Goal: Information Seeking & Learning: Learn about a topic

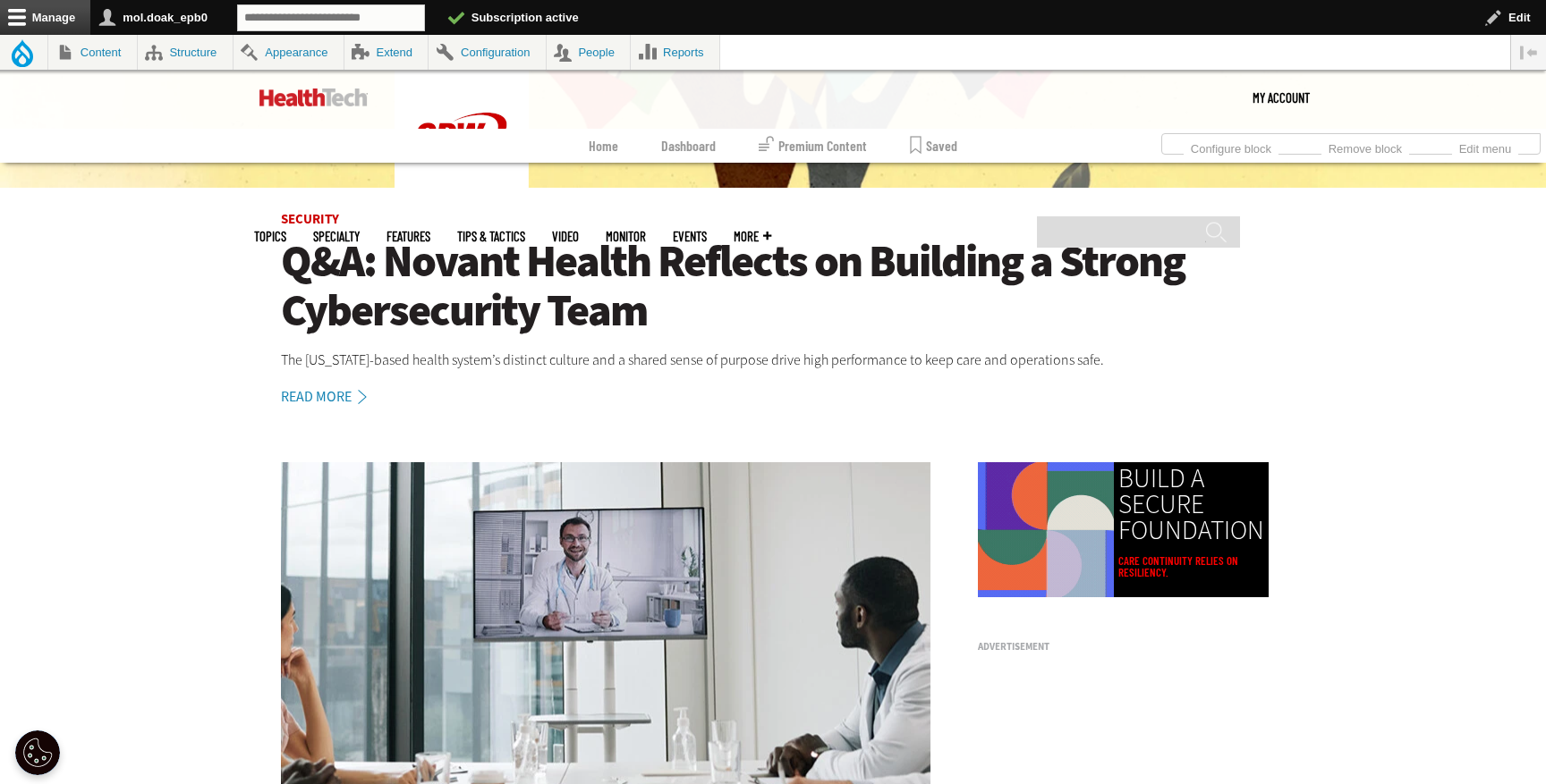
scroll to position [582, 0]
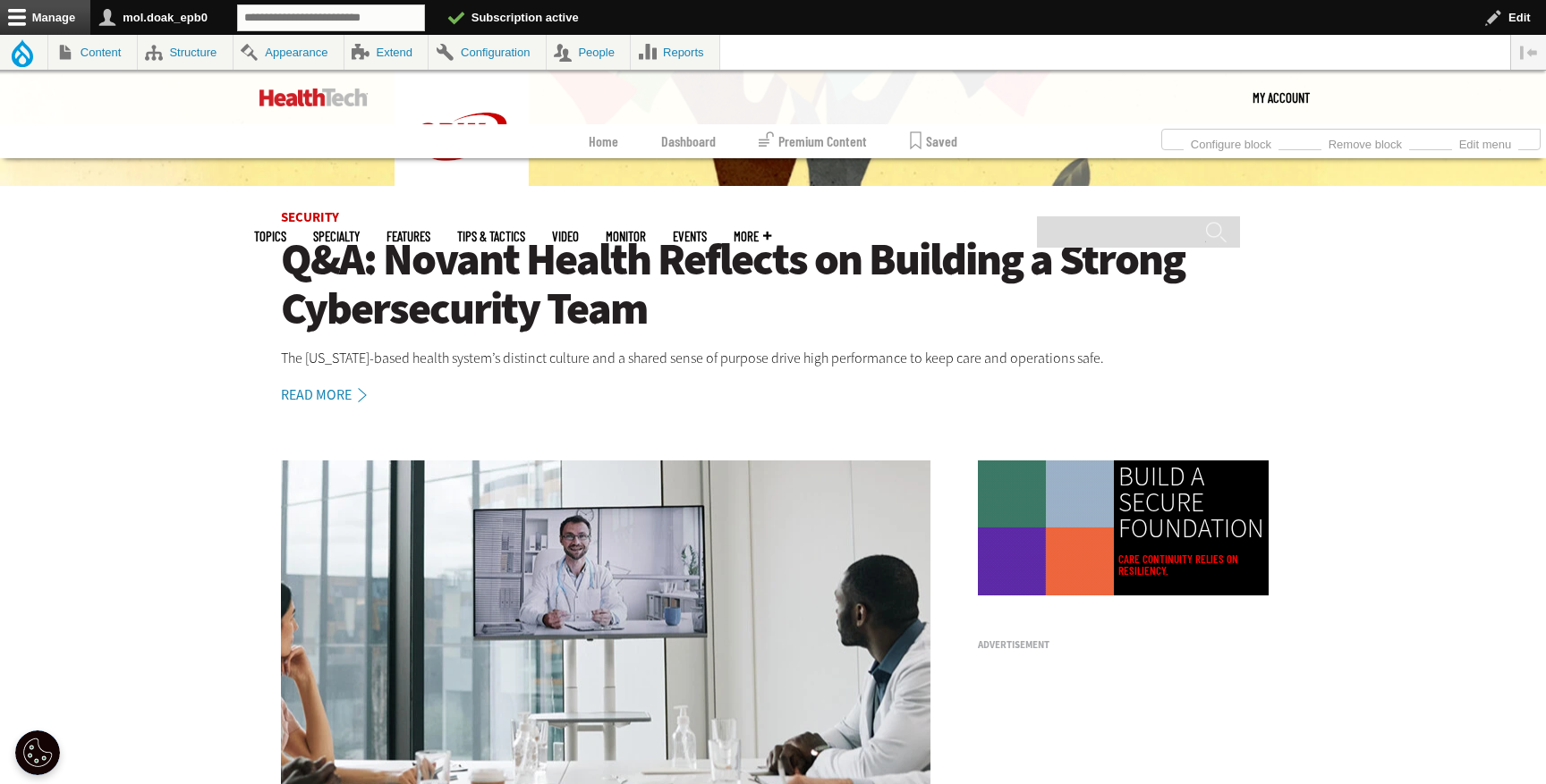
click at [481, 259] on h1 "Q&A: Novant Health Reflects on Building a Strong Cybersecurity Team" at bounding box center [773, 284] width 984 height 99
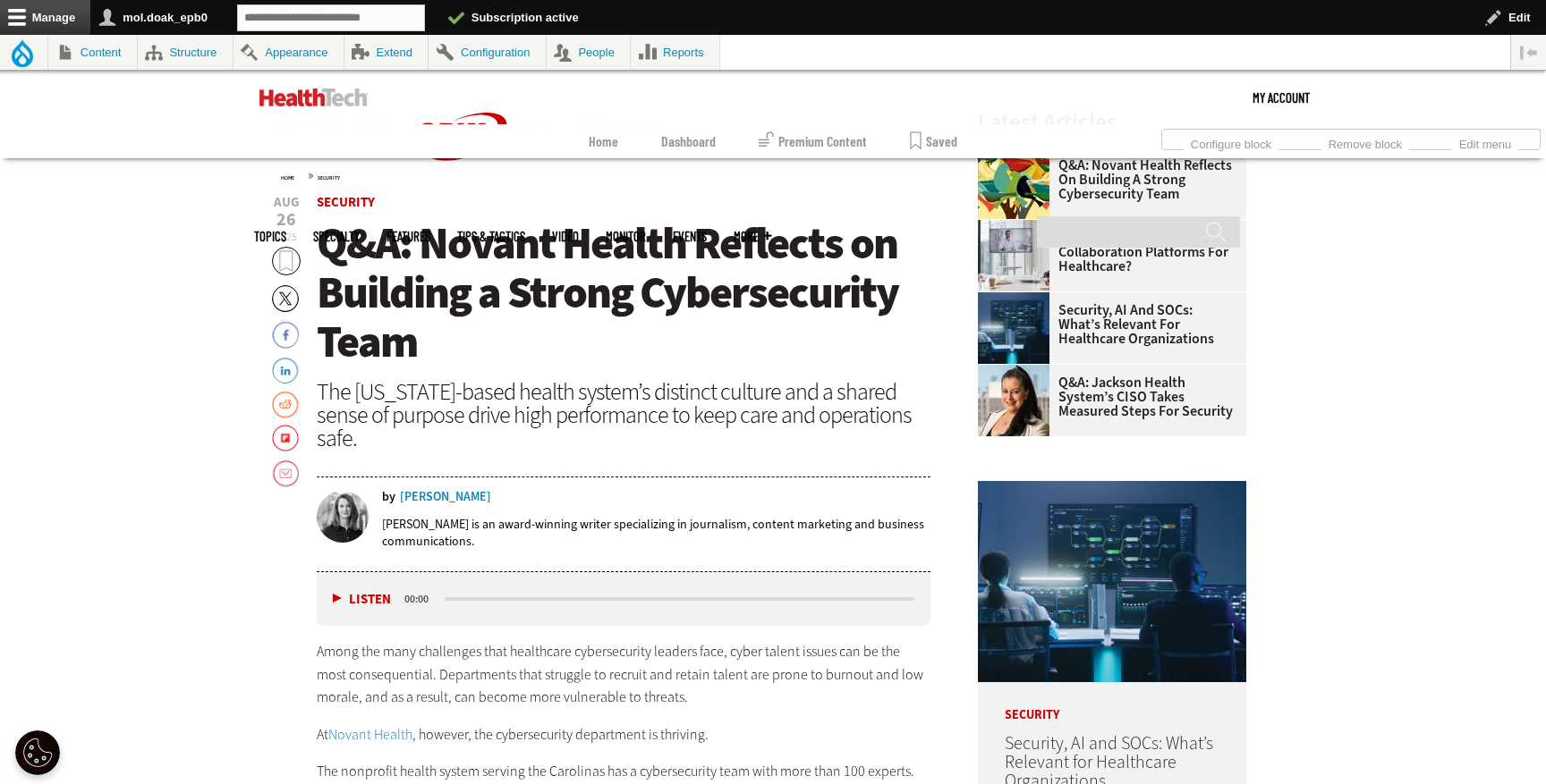
scroll to position [687, 0]
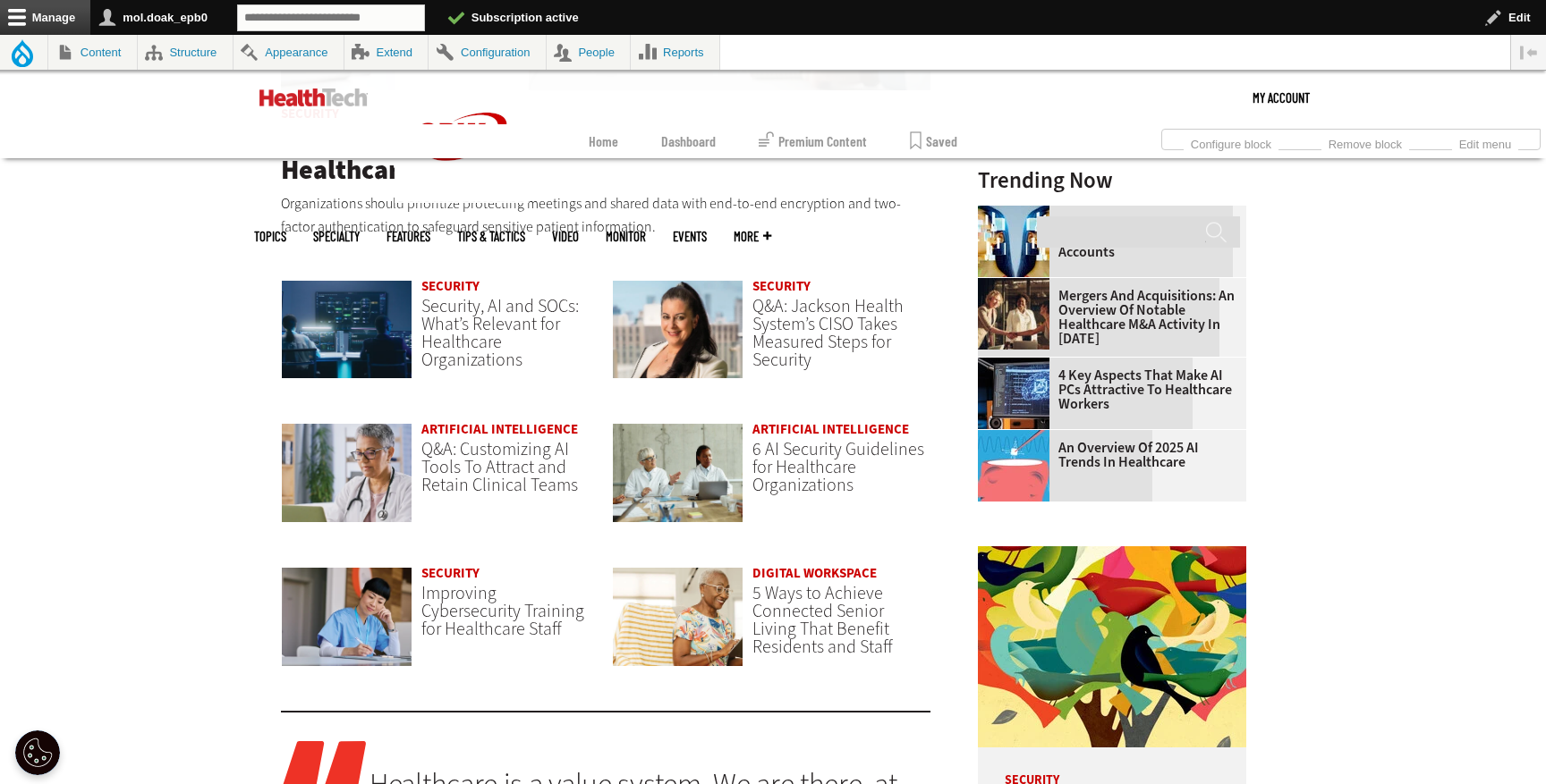
scroll to position [1350, 0]
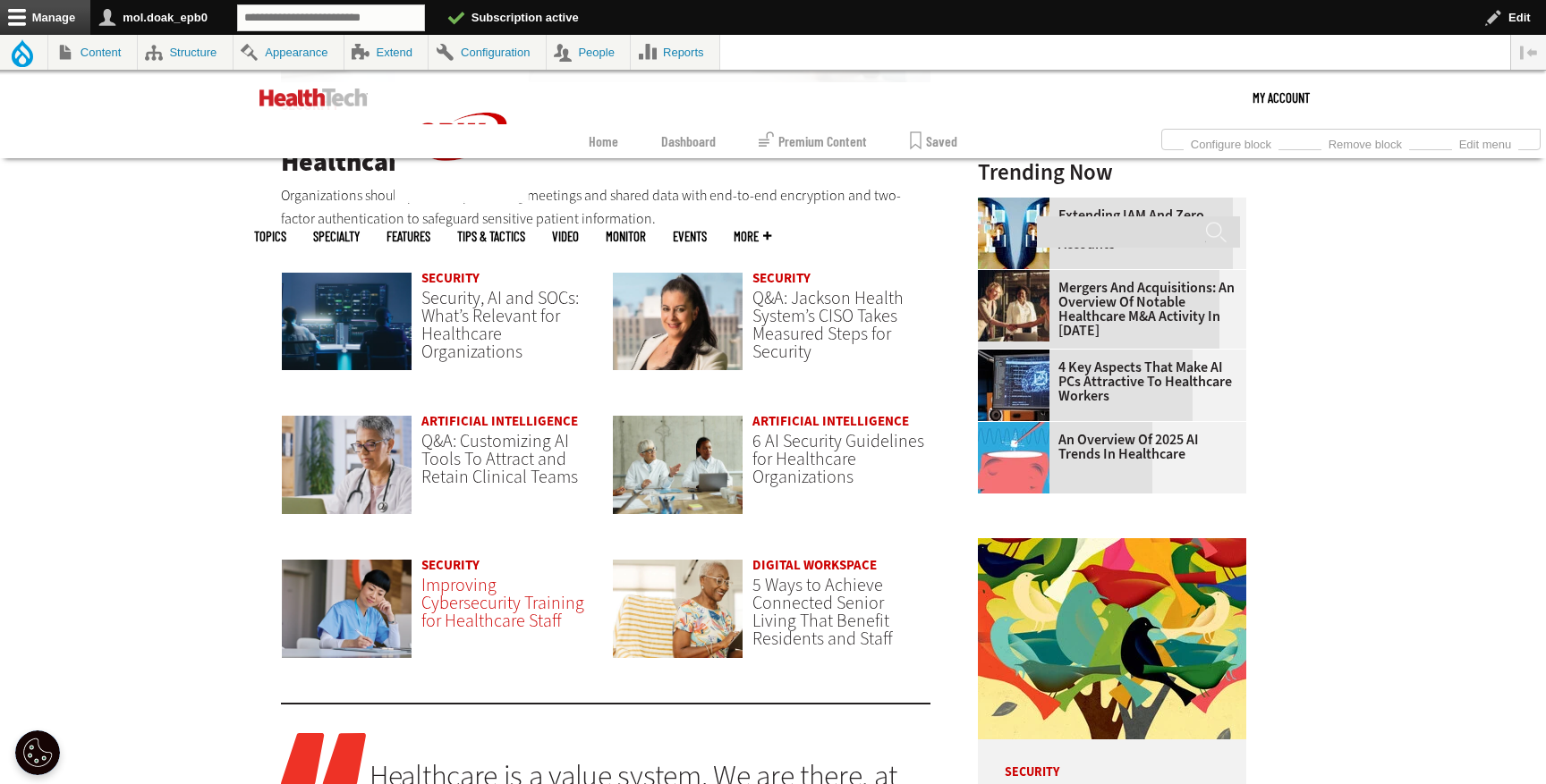
click at [507, 624] on span "Improving Cybersecurity Training for Healthcare Staff" at bounding box center [503, 603] width 163 height 60
